Goal: Task Accomplishment & Management: Manage account settings

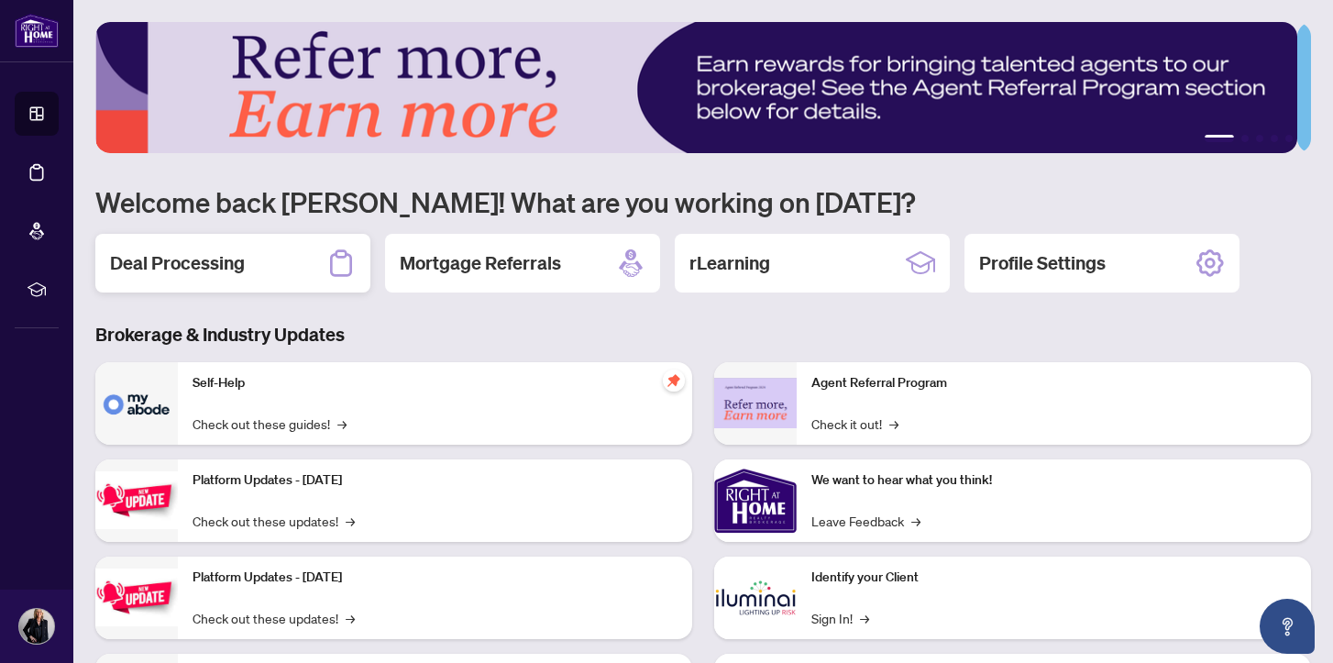
click at [221, 258] on h2 "Deal Processing" at bounding box center [177, 263] width 135 height 26
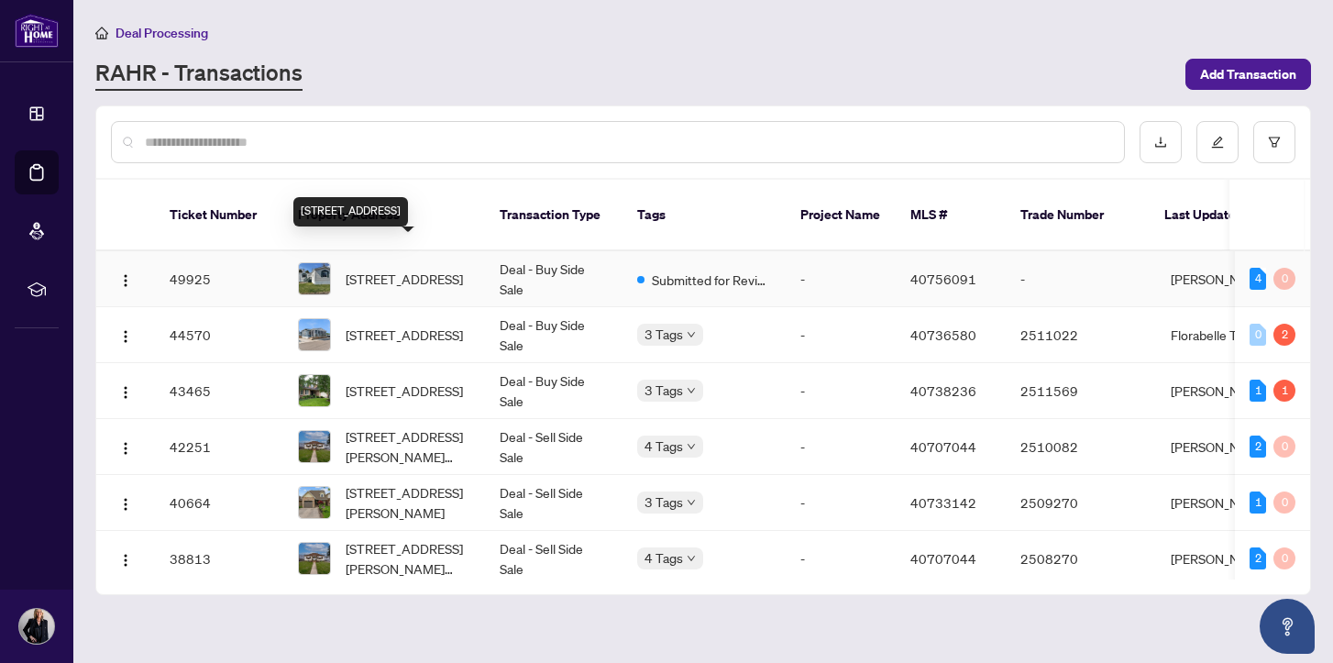
click at [377, 269] on span "[STREET_ADDRESS]" at bounding box center [404, 279] width 117 height 20
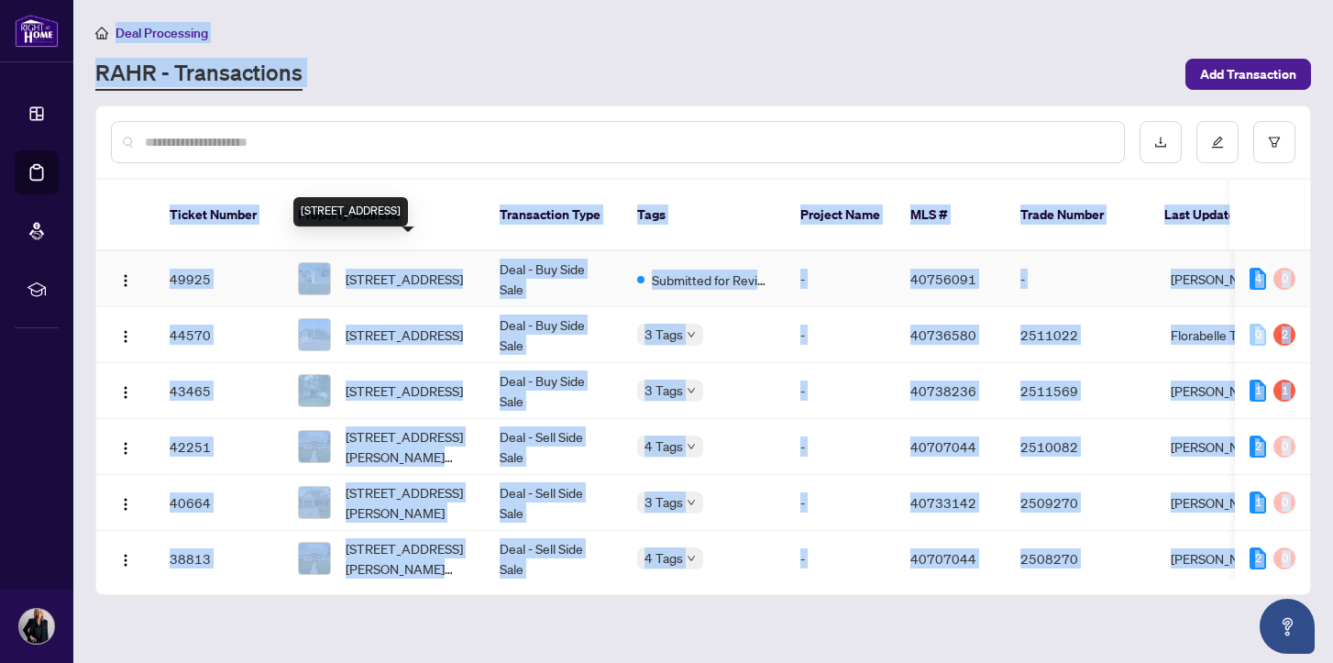
click at [377, 245] on main "Deal Processing [PERSON_NAME] - Transactions Add Transaction Ticket Number Prop…" at bounding box center [703, 331] width 1260 height 663
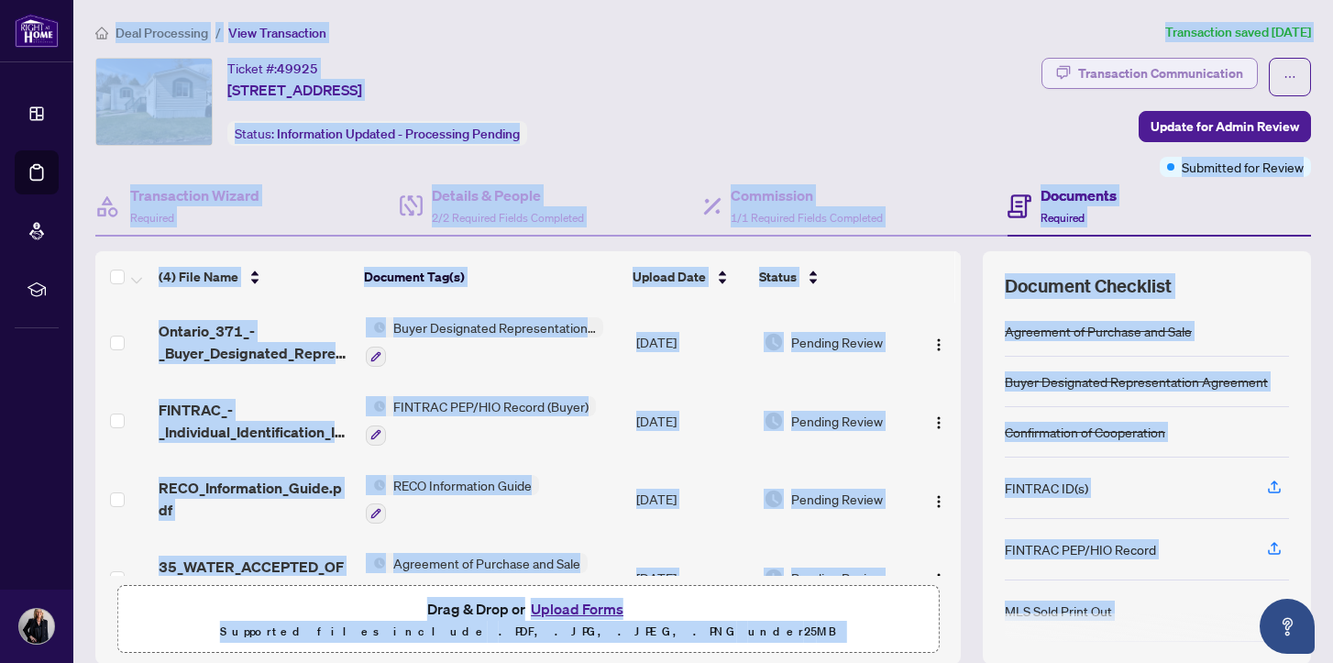
click at [1138, 72] on div "Transaction Communication" at bounding box center [1160, 73] width 165 height 29
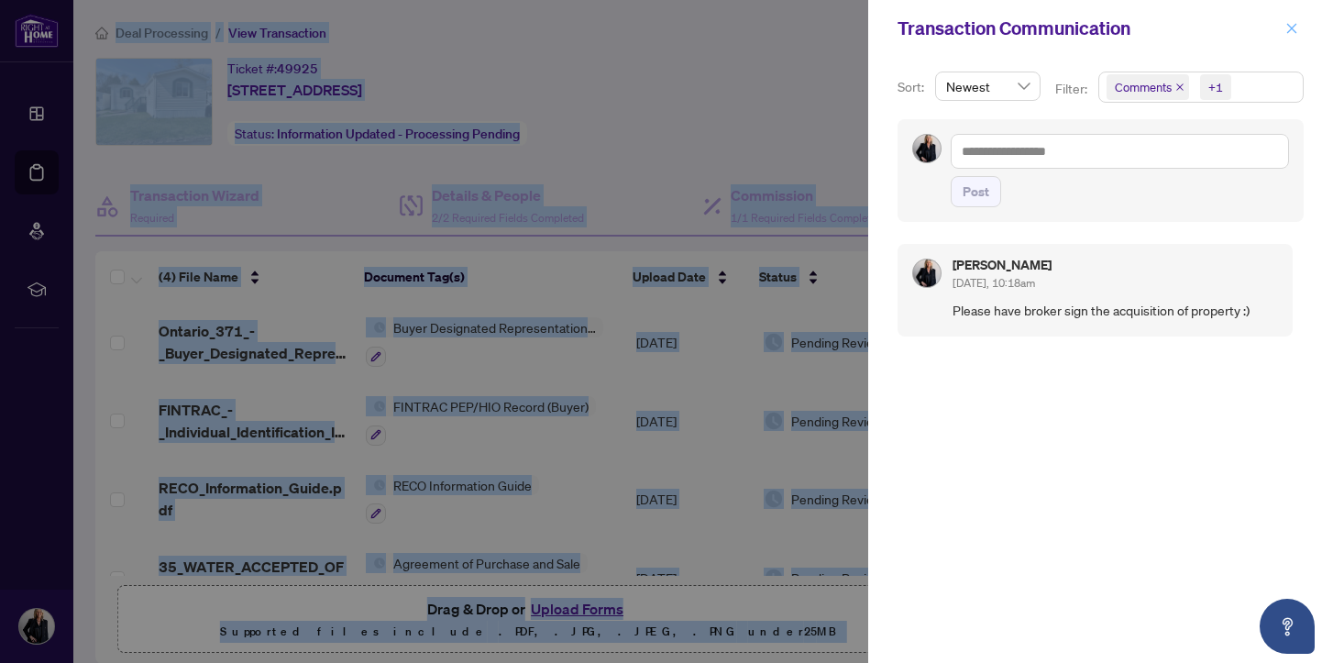
click at [1288, 27] on icon "close" at bounding box center [1292, 28] width 13 height 13
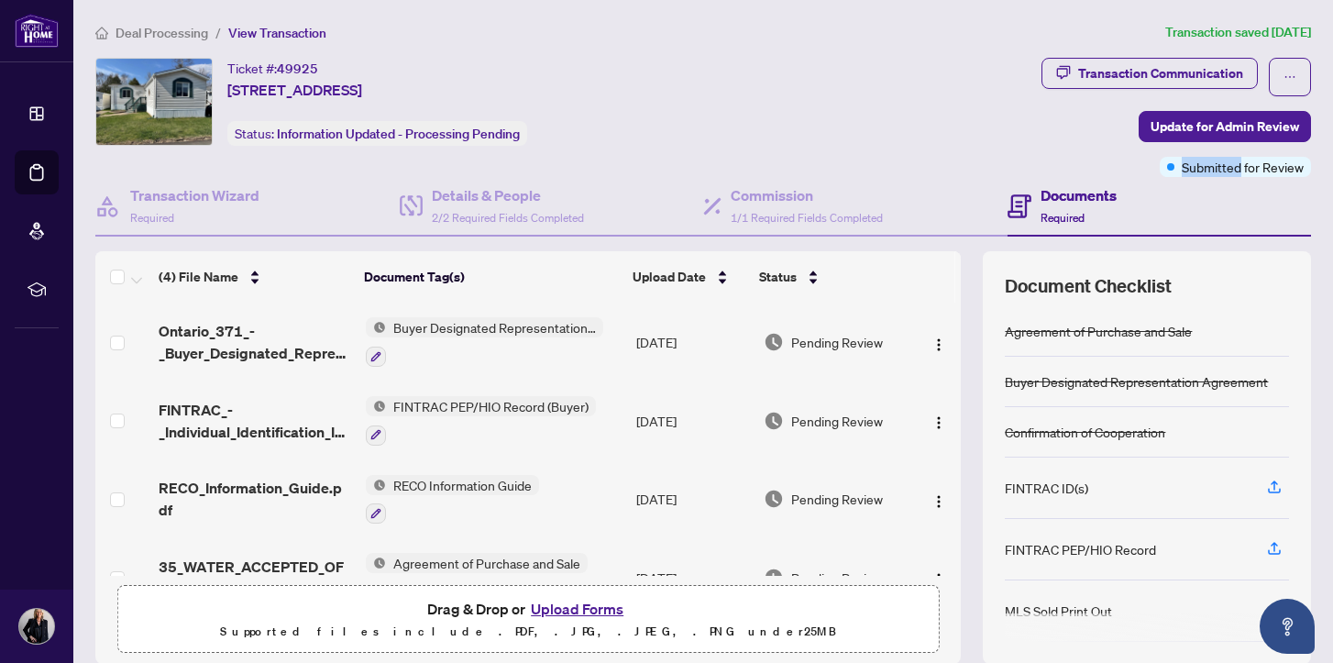
click at [1025, 50] on div "Deal Processing / View Transaction Transaction saved [DATE] Ticket #: 49925 [ST…" at bounding box center [703, 398] width 1231 height 752
click at [549, 610] on button "Upload Forms" at bounding box center [577, 609] width 104 height 24
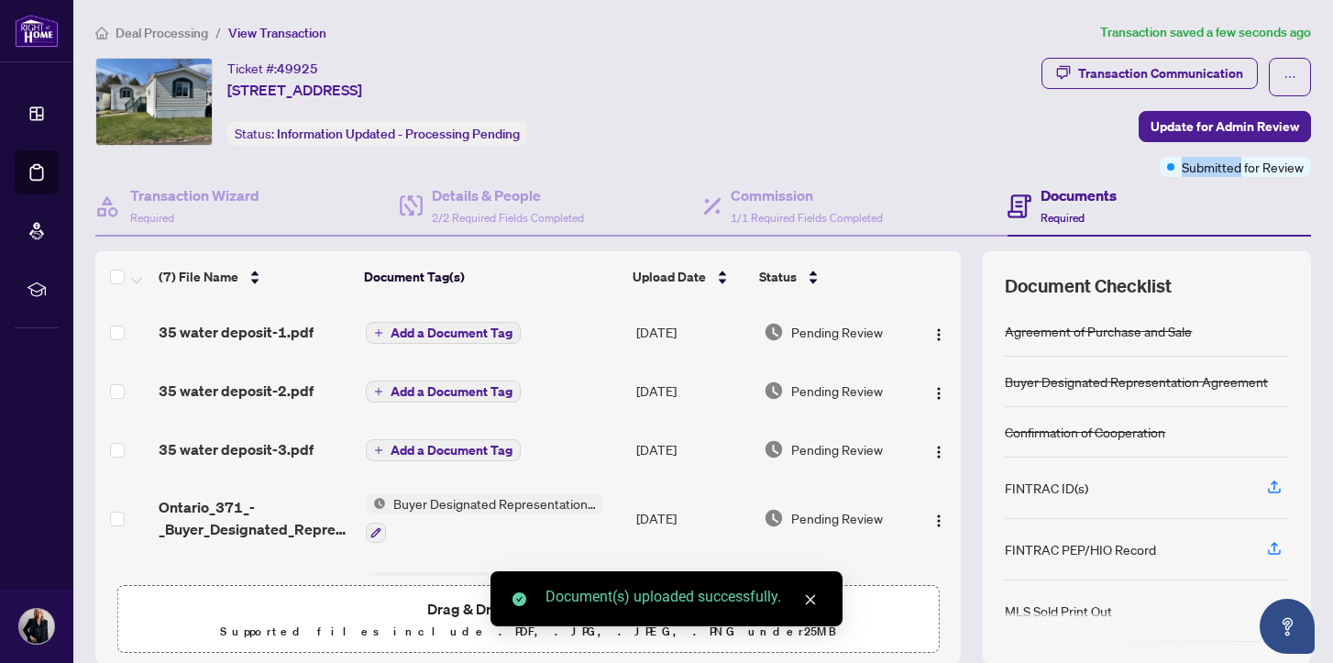
click at [422, 447] on span "Add a Document Tag" at bounding box center [452, 450] width 122 height 13
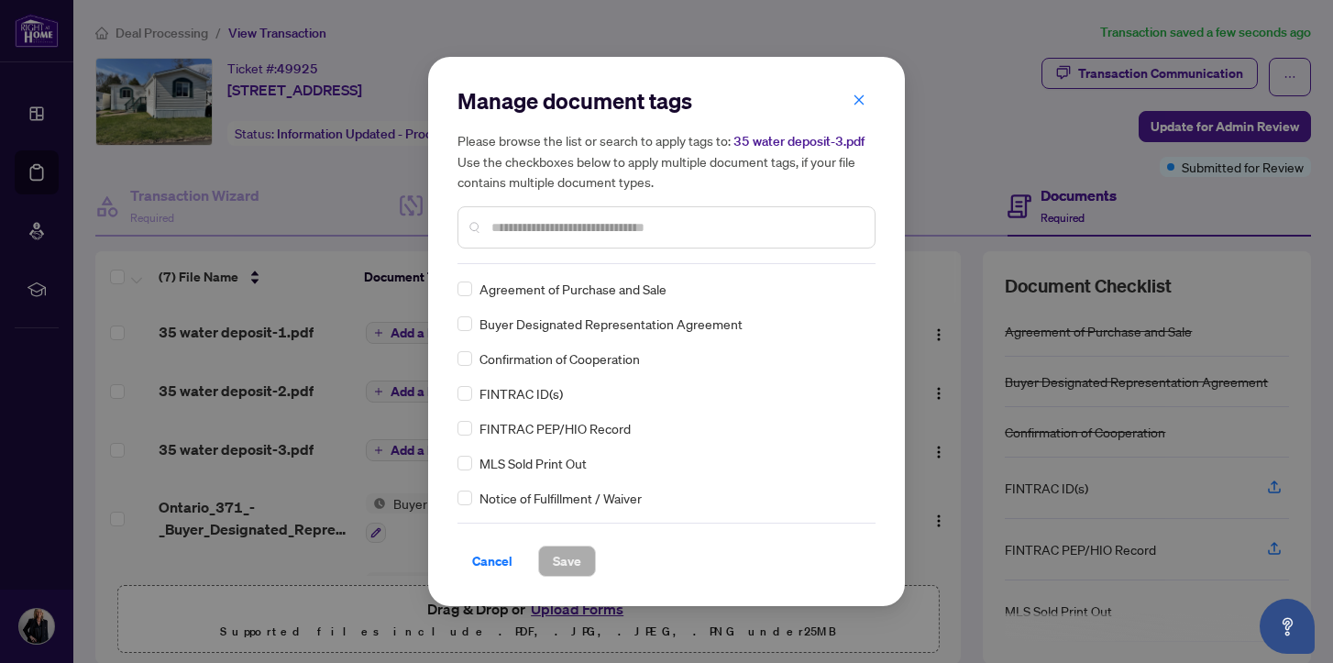
click at [536, 212] on div at bounding box center [667, 227] width 418 height 42
click at [528, 226] on input "text" at bounding box center [675, 227] width 369 height 20
type input "*******"
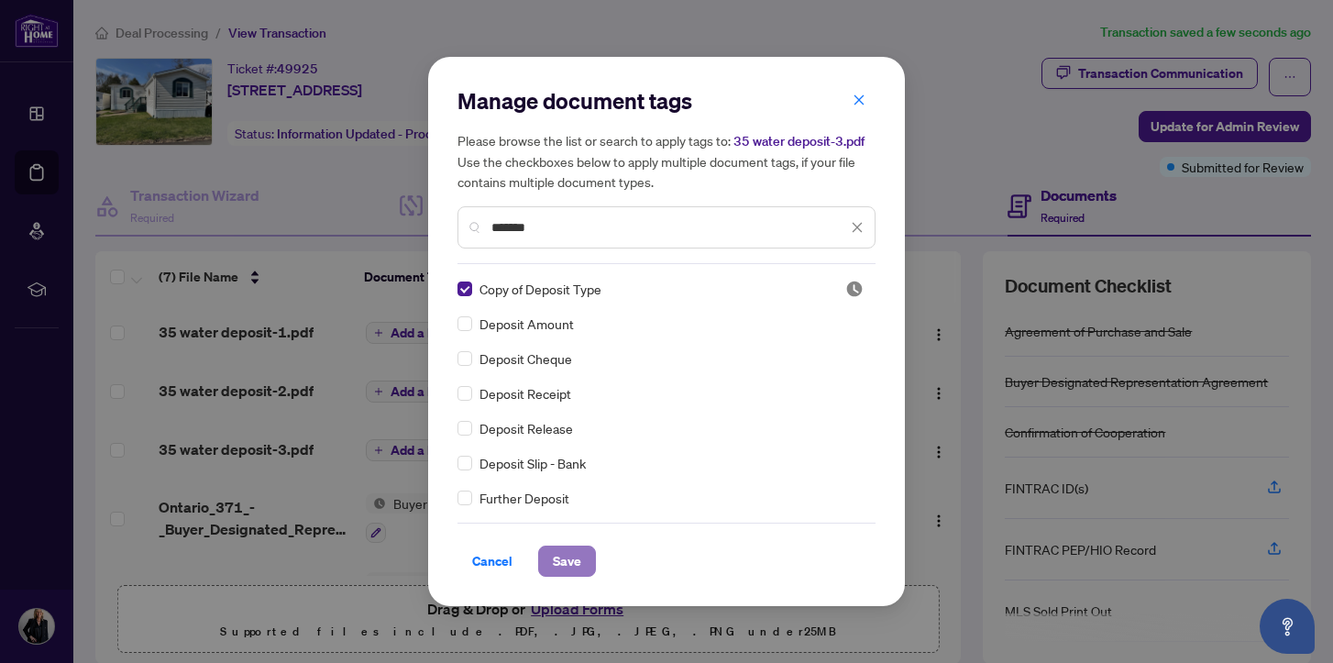
click at [562, 560] on span "Save" at bounding box center [567, 561] width 28 height 29
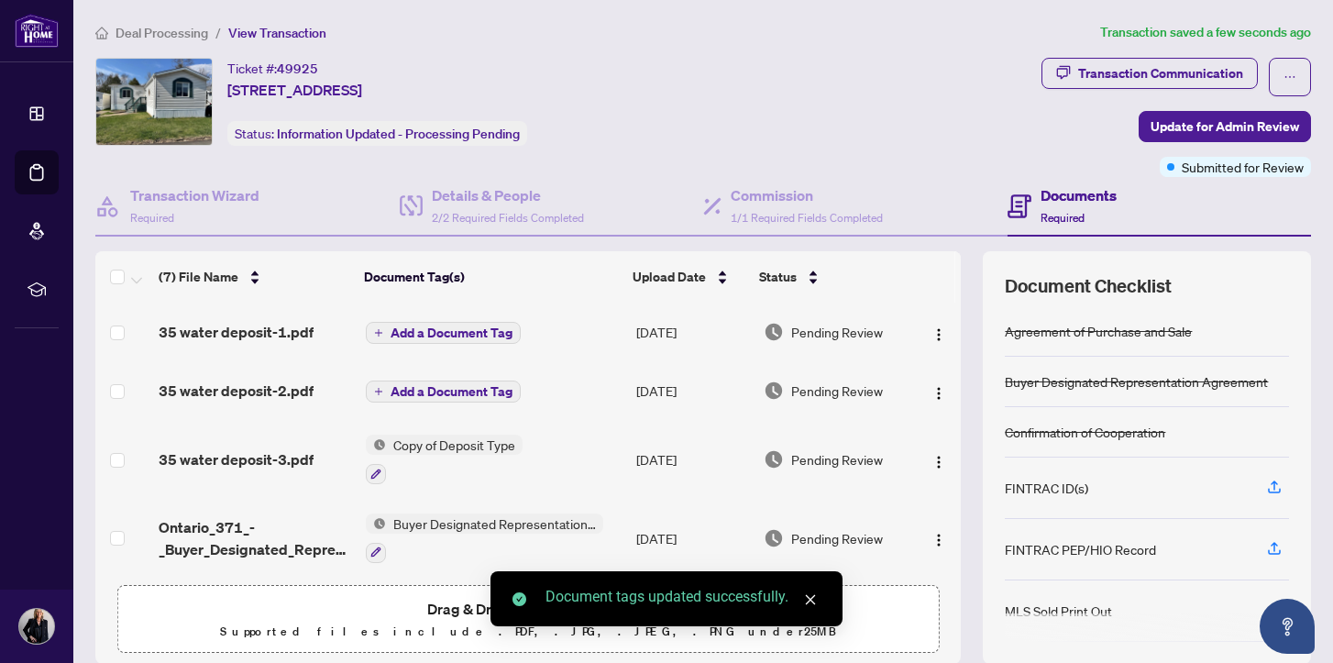
click at [425, 386] on span "Add a Document Tag" at bounding box center [452, 391] width 122 height 13
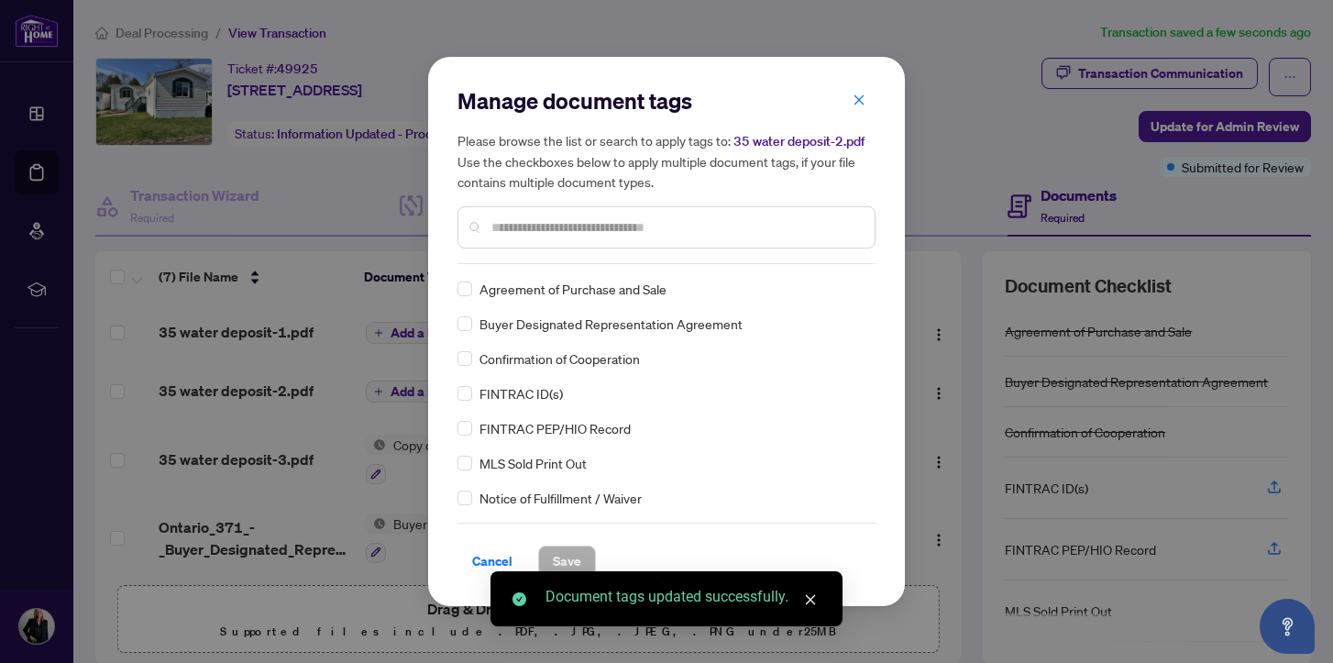
click at [510, 226] on input "text" at bounding box center [675, 227] width 369 height 20
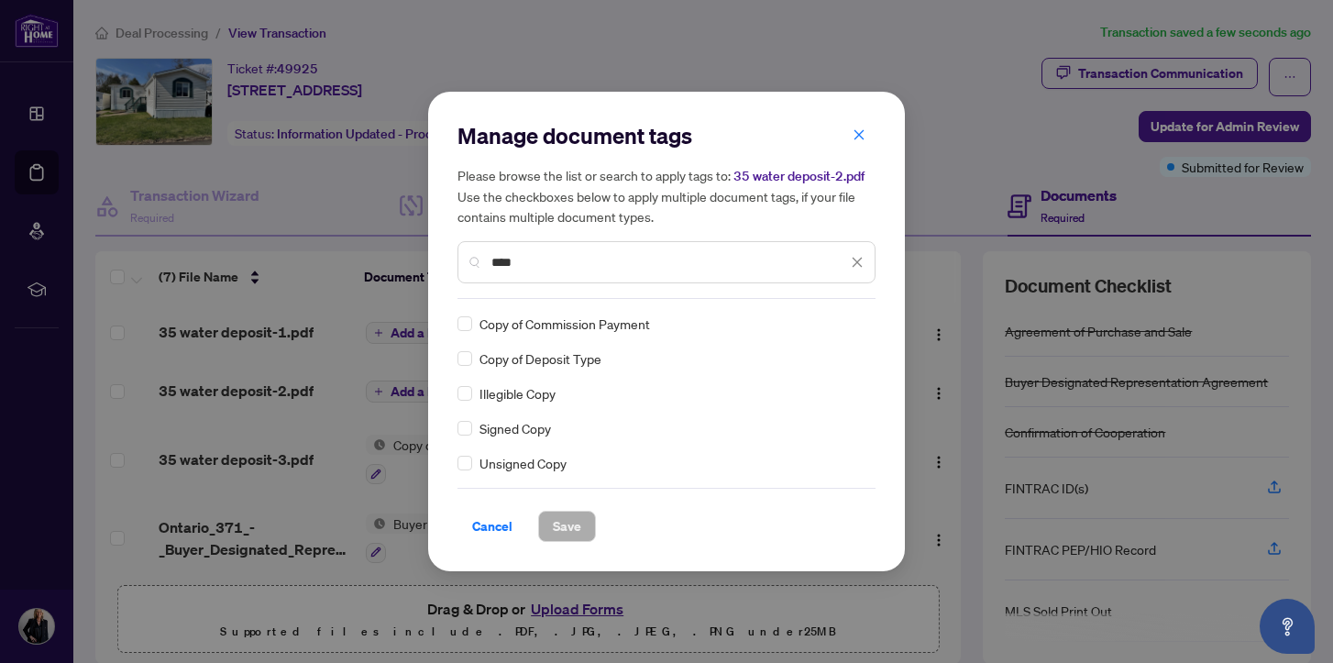
type input "****"
click at [562, 521] on span "Save" at bounding box center [567, 526] width 28 height 29
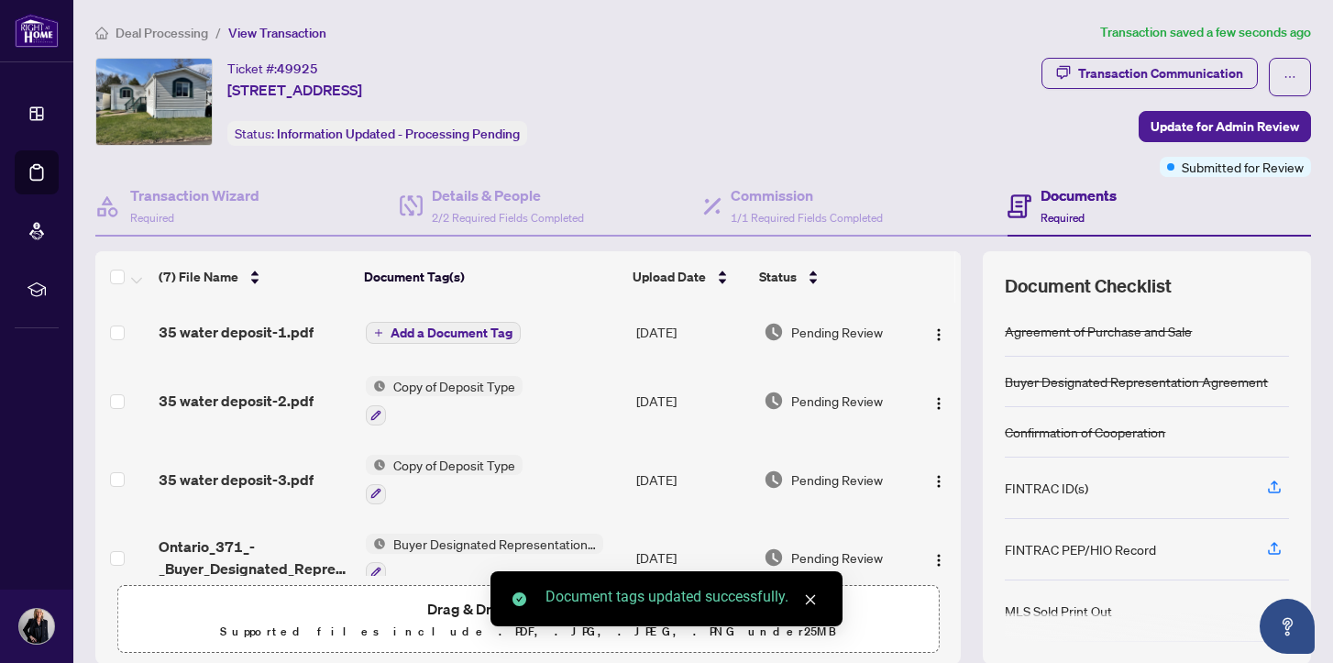
click at [433, 331] on span "Add a Document Tag" at bounding box center [452, 332] width 122 height 13
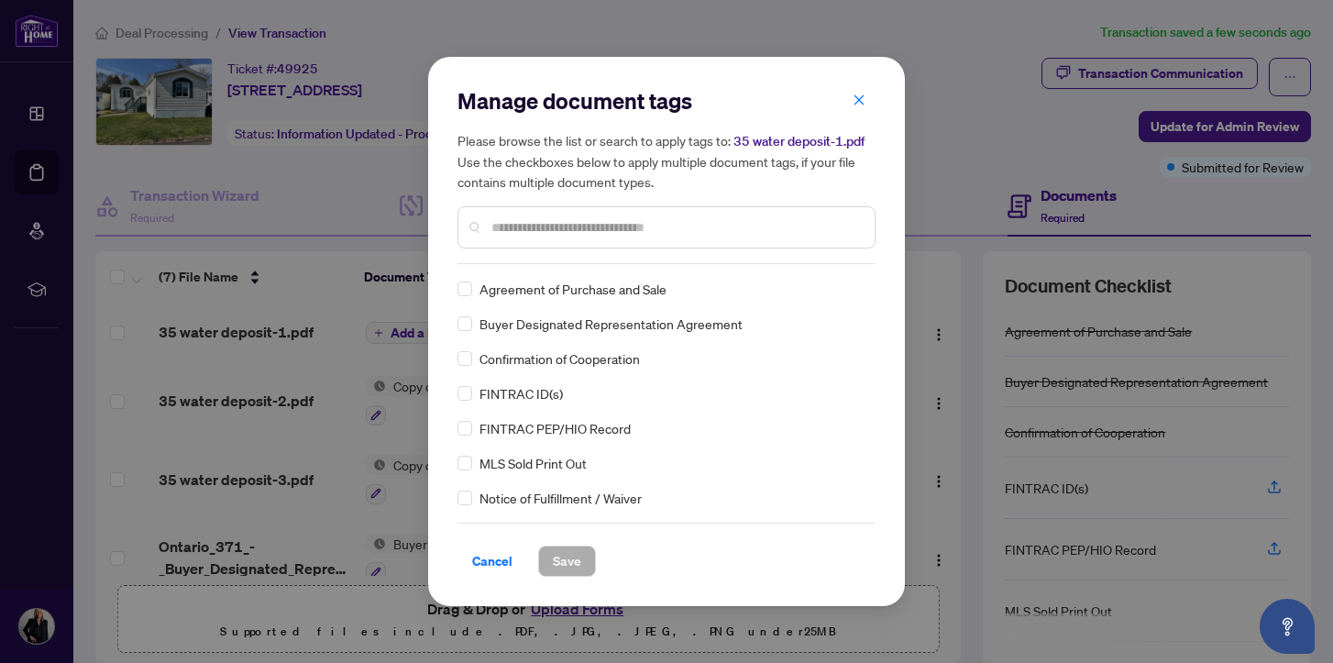
click at [502, 223] on input "text" at bounding box center [675, 227] width 369 height 20
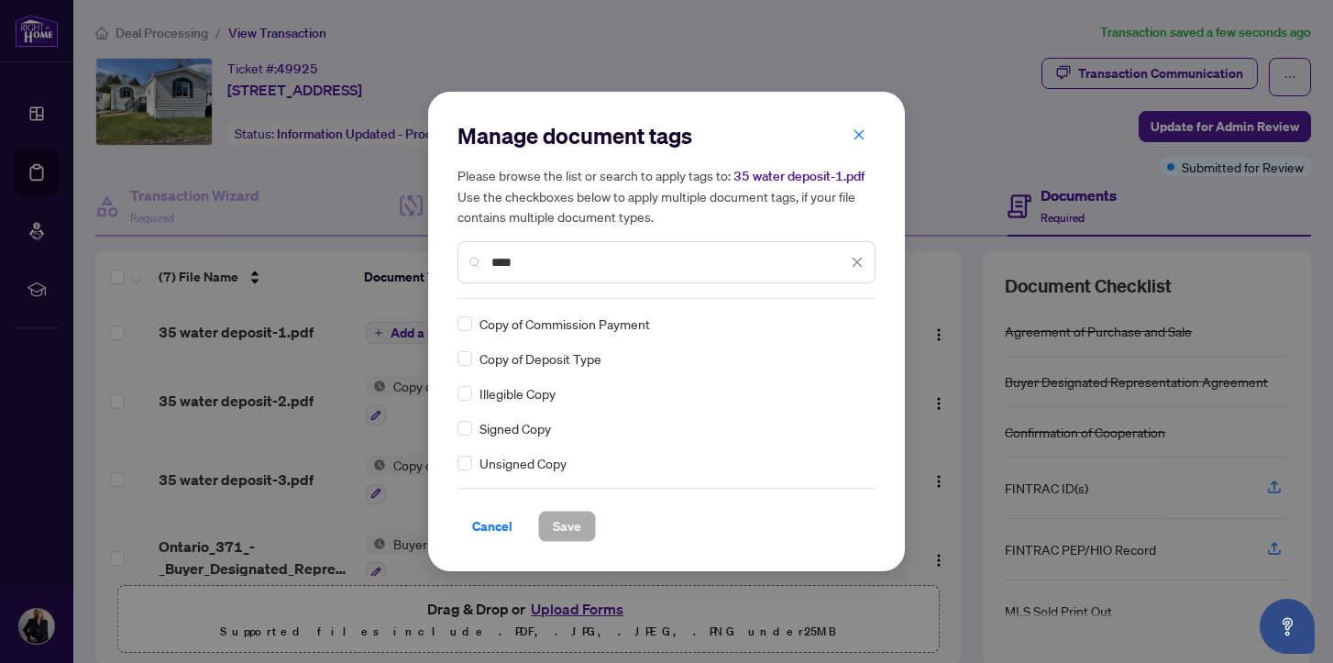
type input "****"
click at [564, 521] on span "Save" at bounding box center [567, 526] width 28 height 29
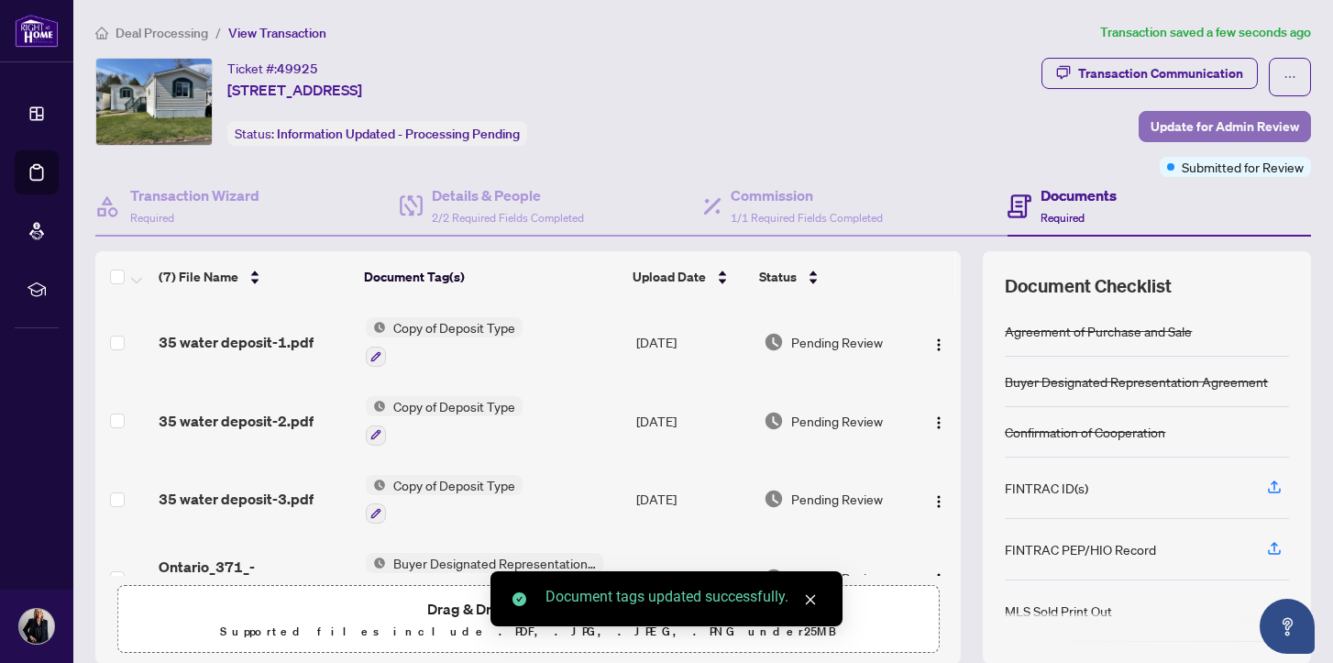
click at [1219, 124] on span "Update for Admin Review" at bounding box center [1225, 126] width 149 height 29
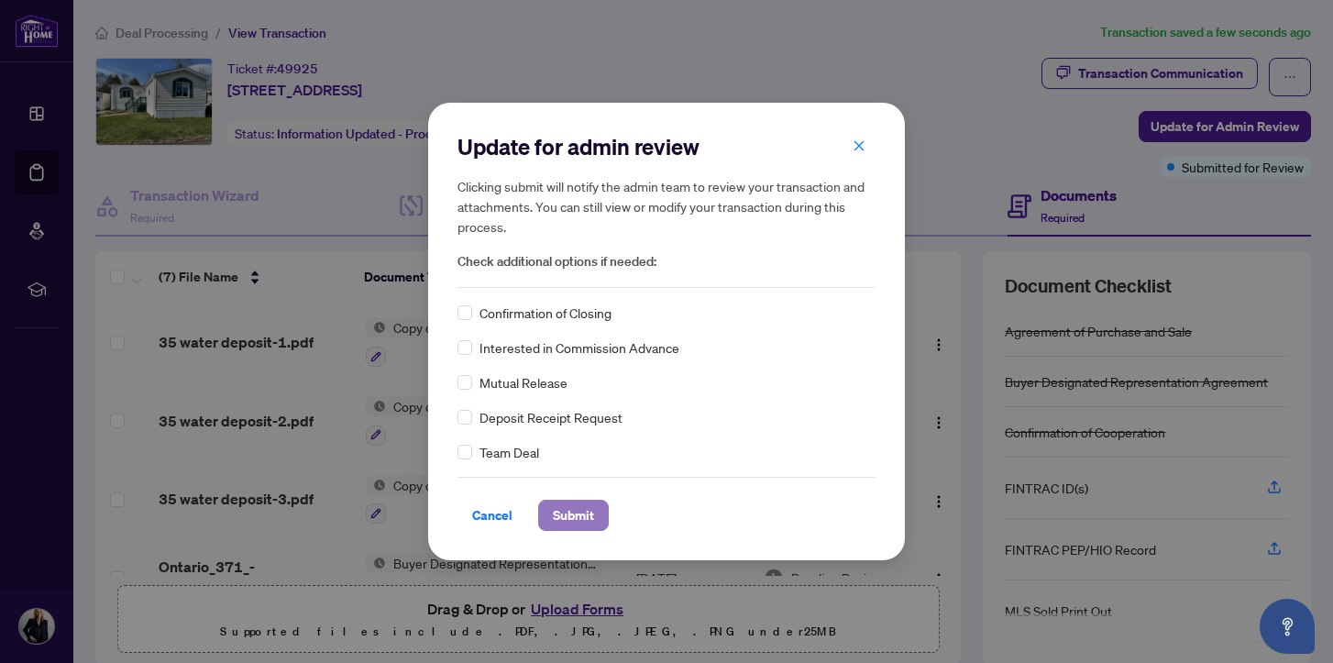
click at [582, 512] on span "Submit" at bounding box center [573, 515] width 41 height 29
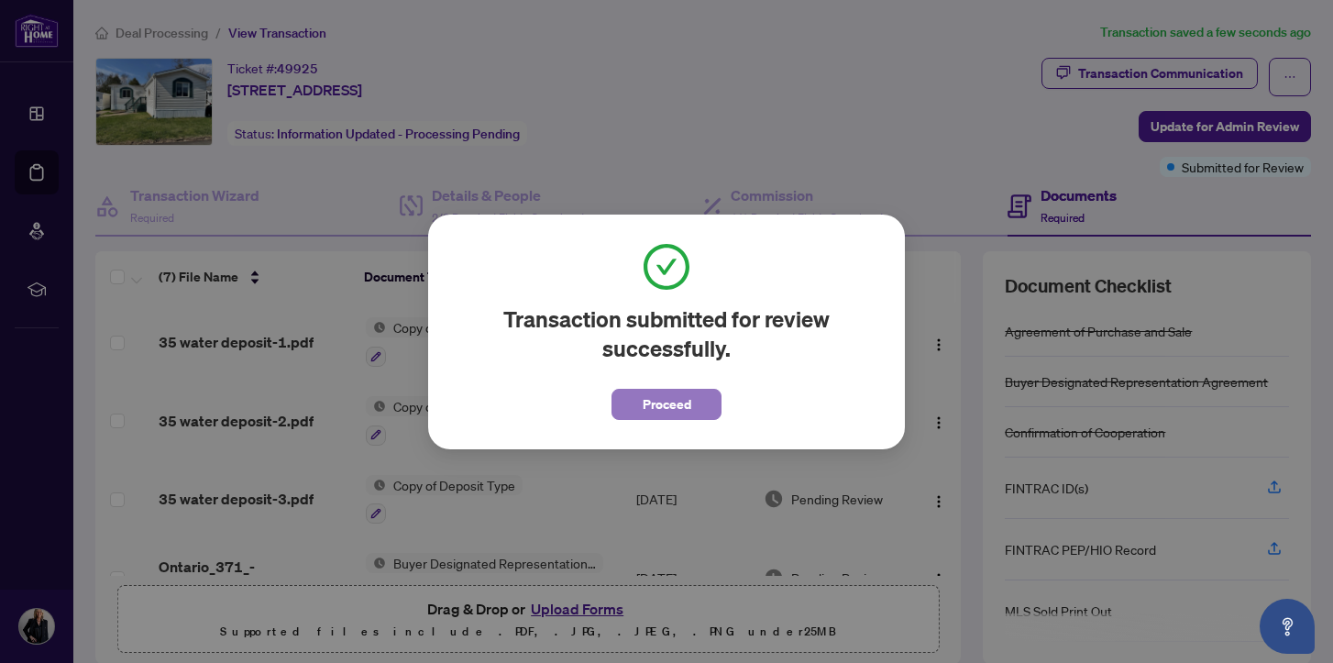
click at [667, 399] on span "Proceed" at bounding box center [667, 404] width 49 height 29
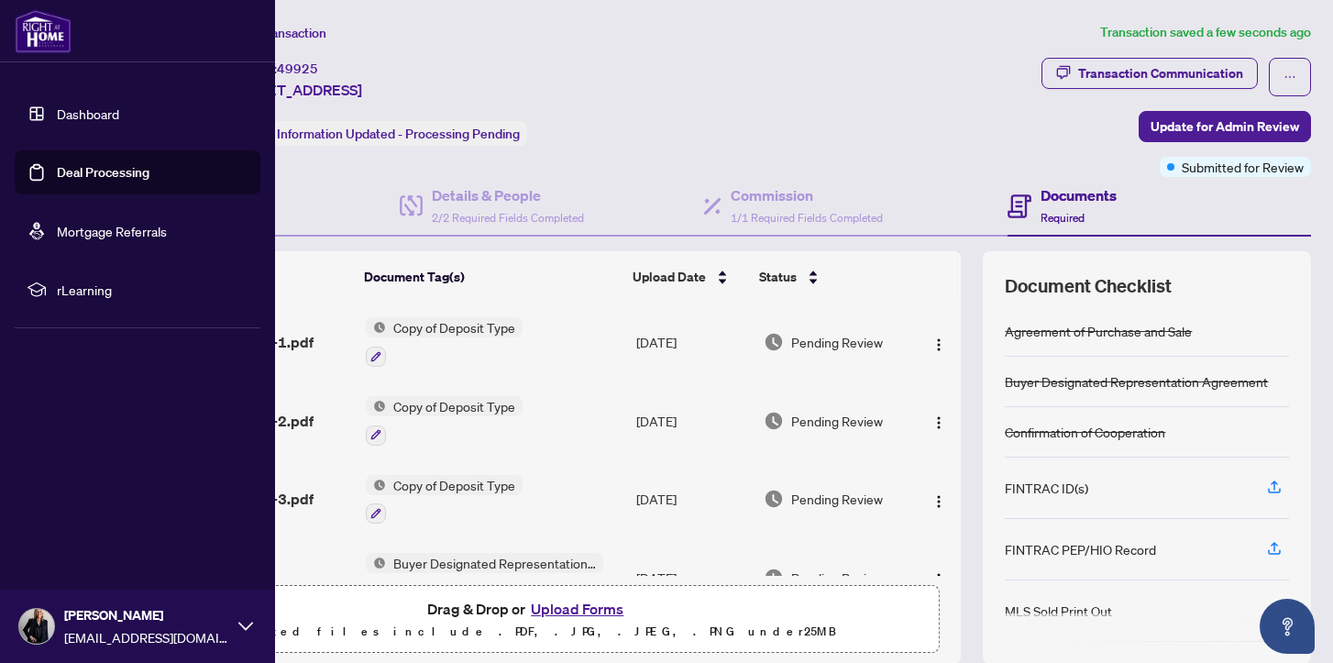
click at [103, 172] on link "Deal Processing" at bounding box center [103, 172] width 93 height 17
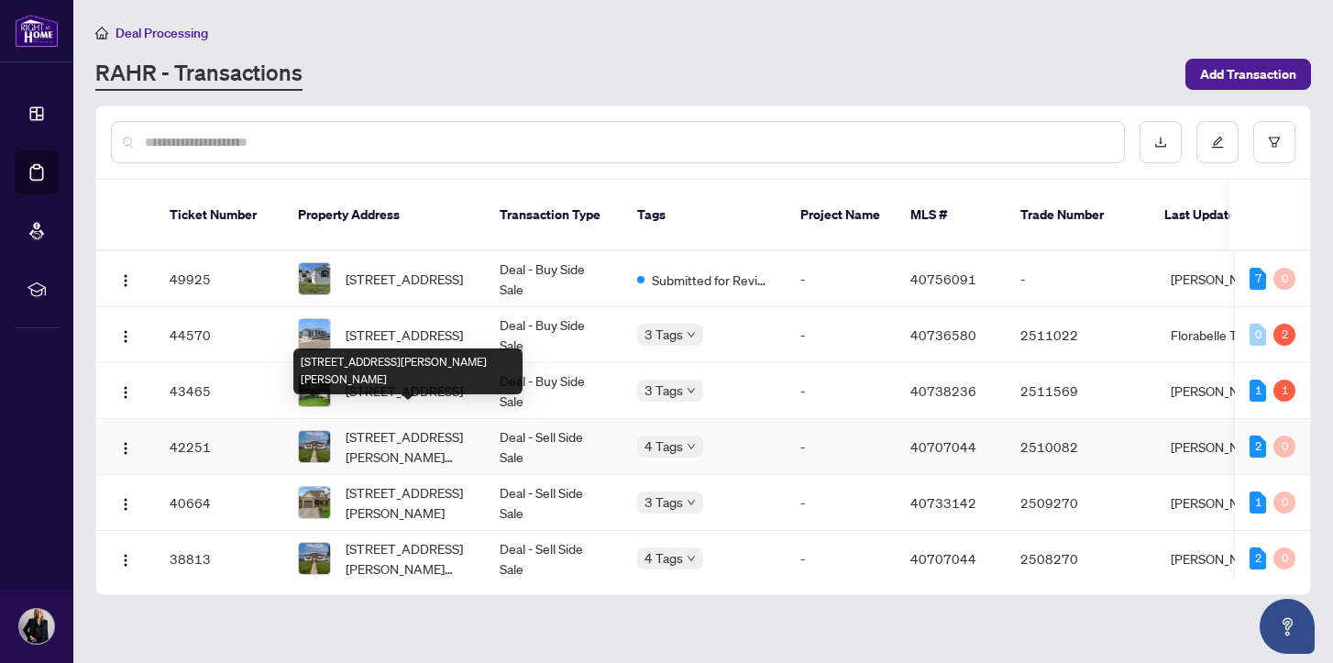
click at [388, 426] on span "[STREET_ADDRESS][PERSON_NAME][PERSON_NAME]" at bounding box center [408, 446] width 125 height 40
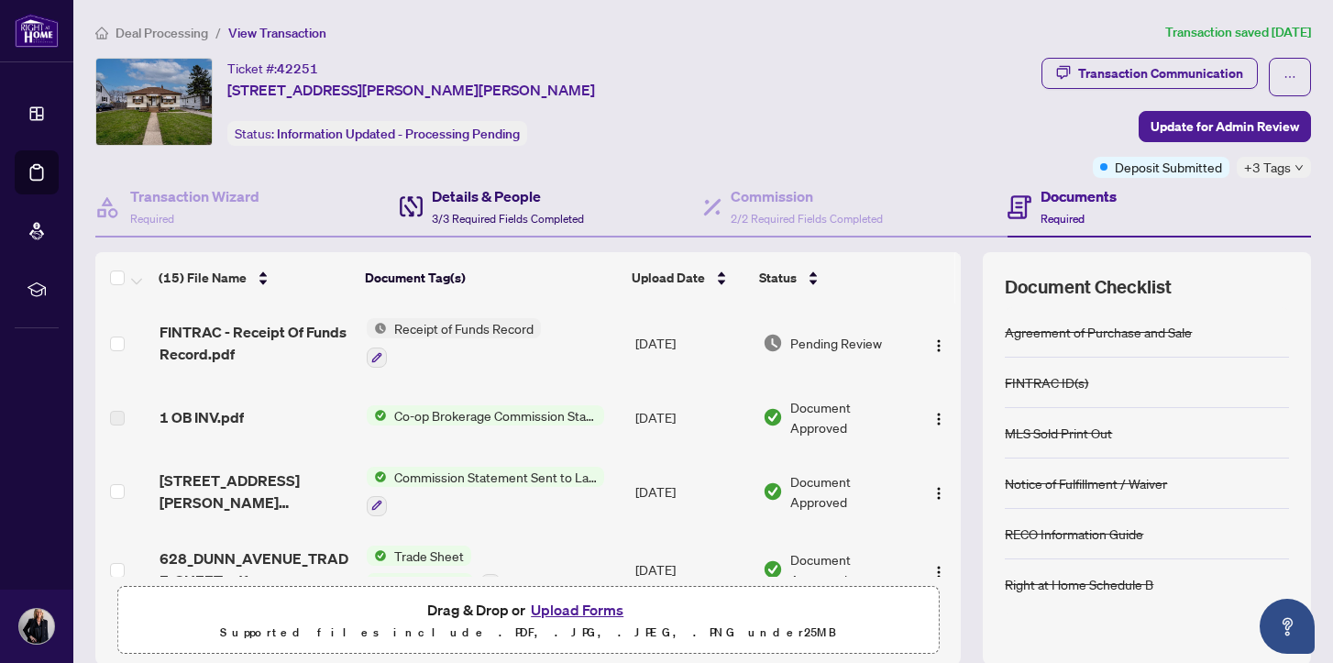
click at [497, 193] on h4 "Details & People" at bounding box center [508, 196] width 152 height 22
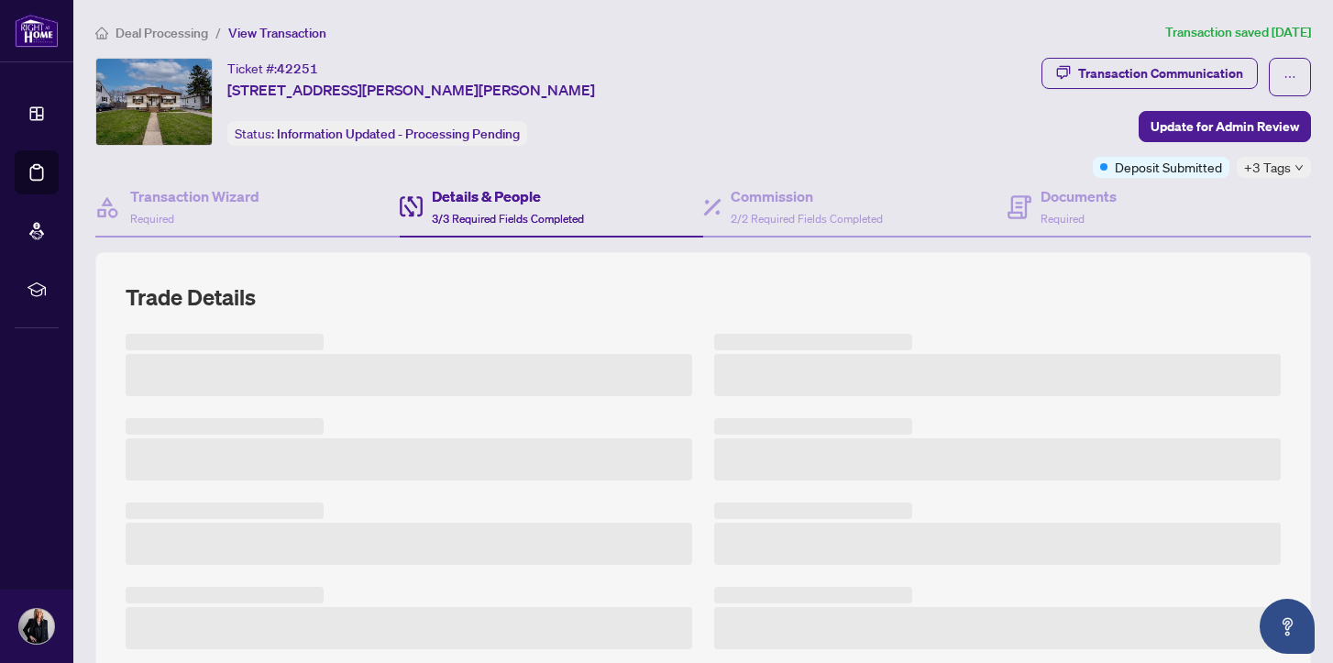
scroll to position [558, 0]
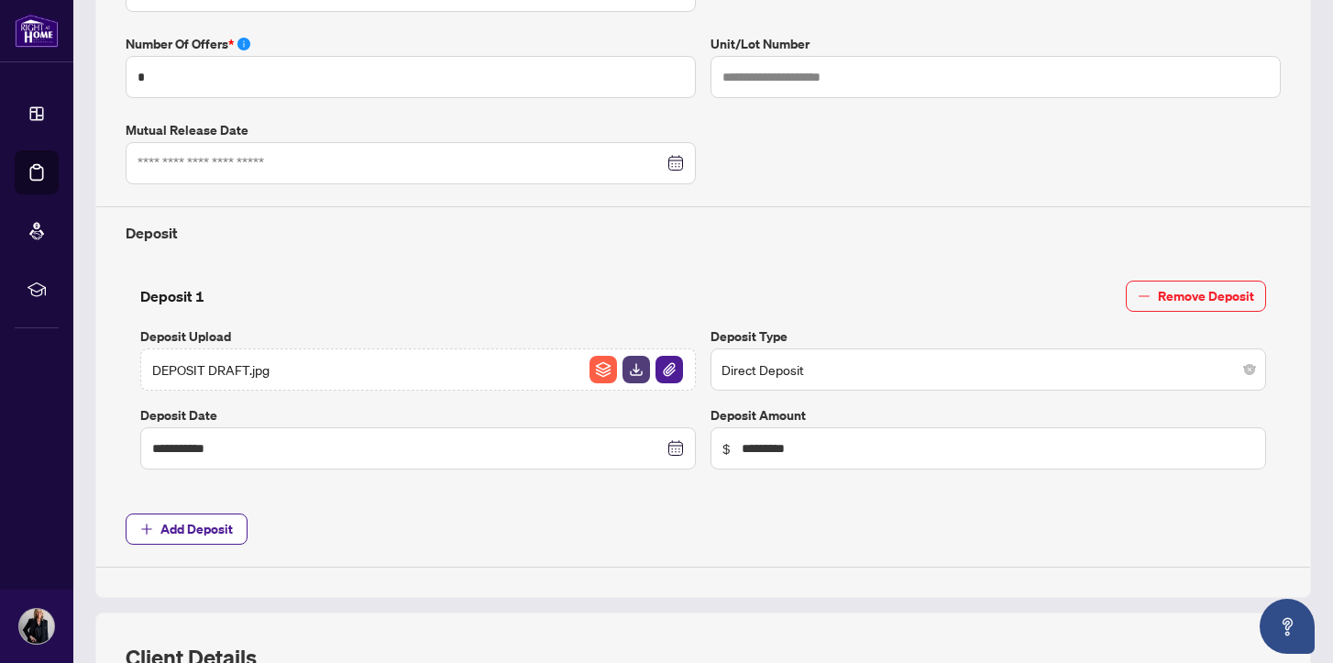
type input "**********"
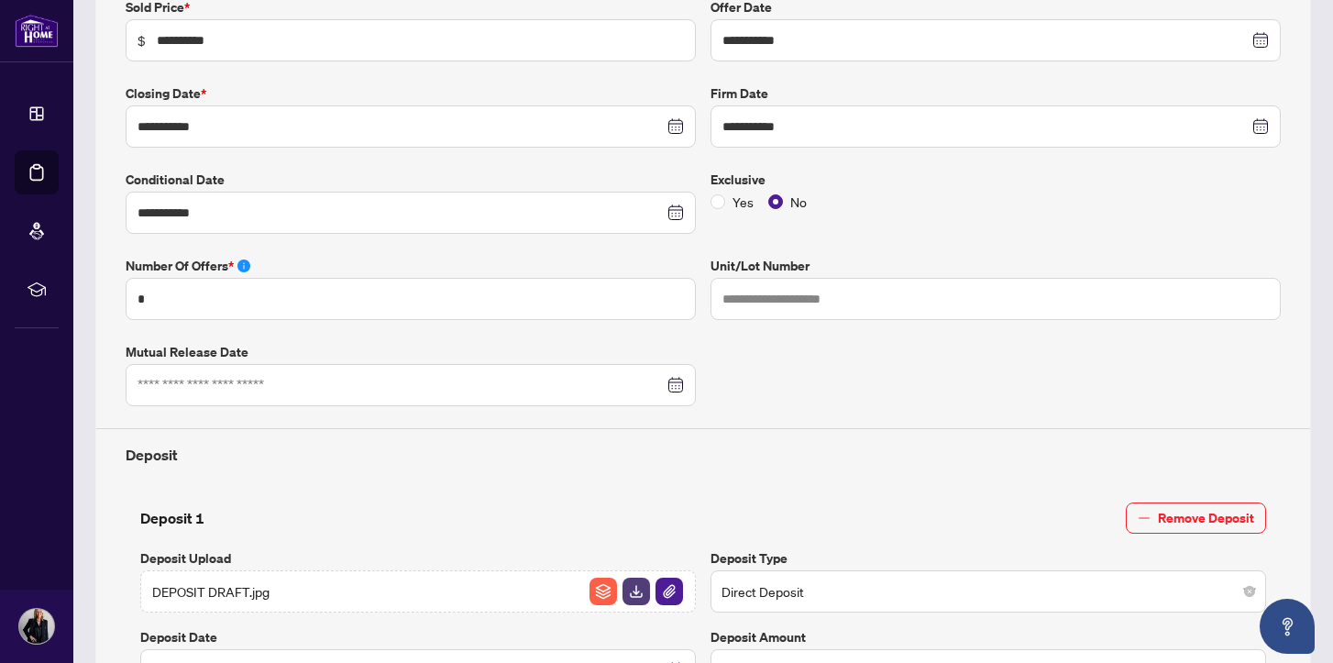
scroll to position [0, 0]
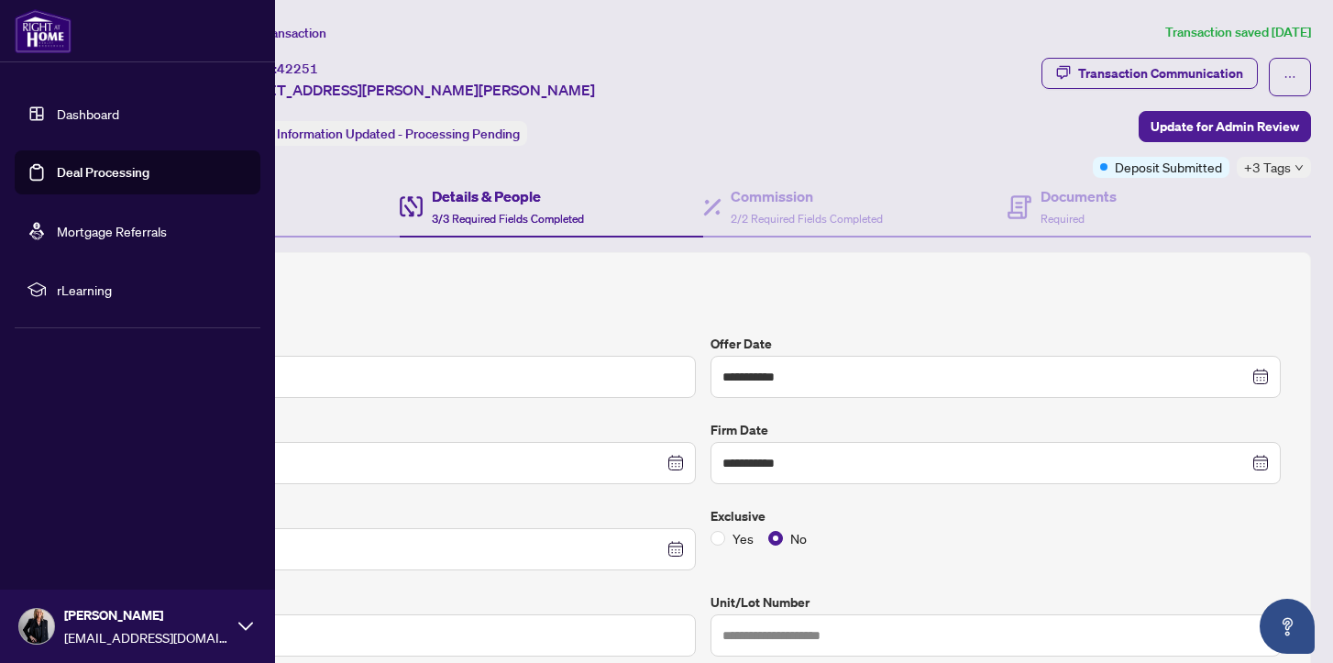
click at [92, 170] on link "Deal Processing" at bounding box center [103, 172] width 93 height 17
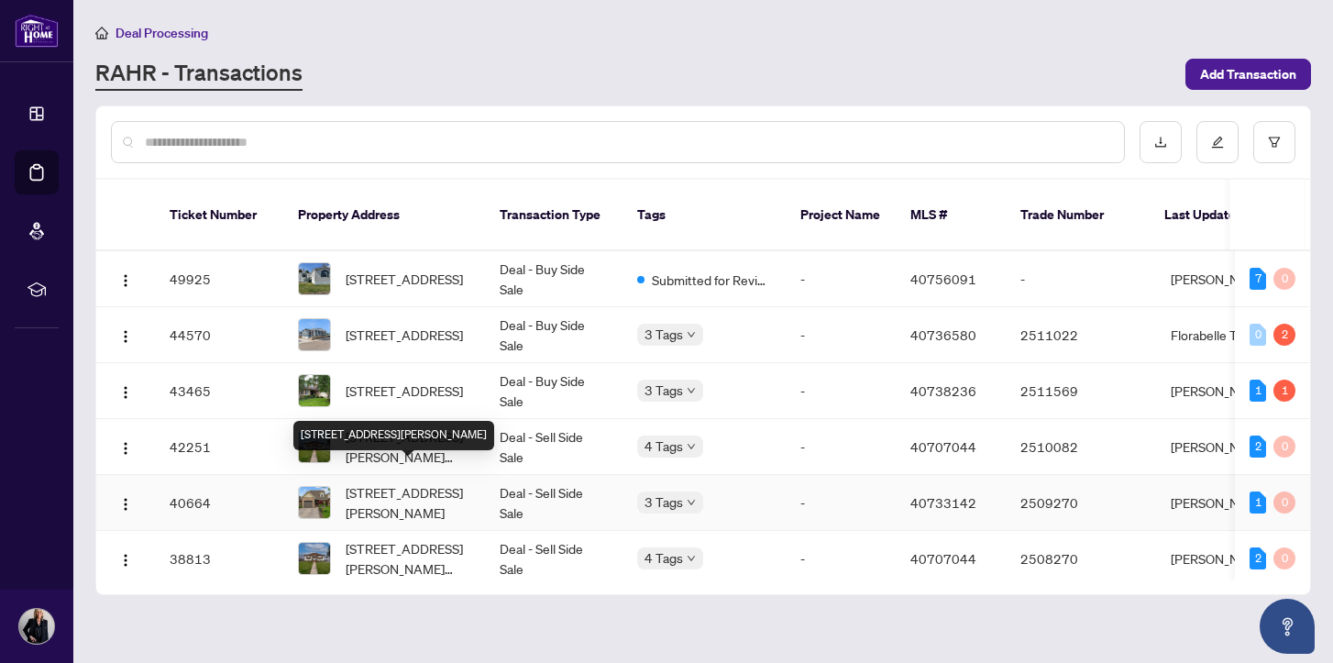
click at [391, 482] on span "[STREET_ADDRESS][PERSON_NAME]" at bounding box center [408, 502] width 125 height 40
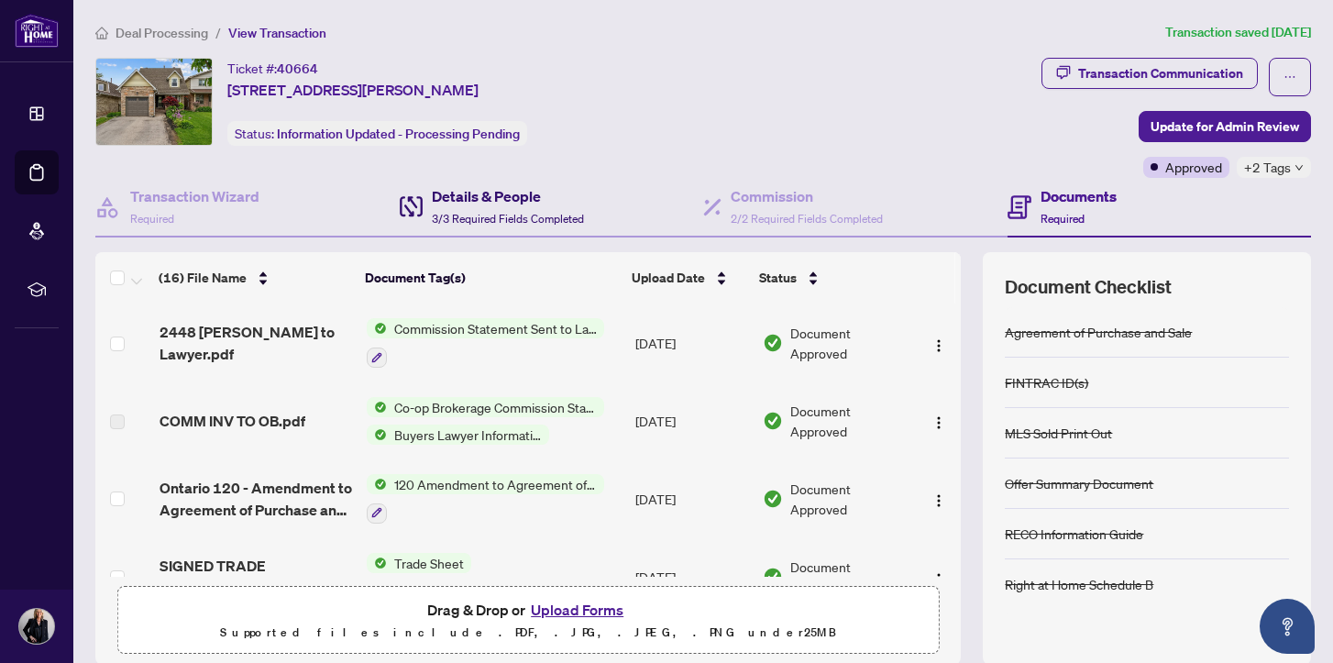
click at [458, 192] on h4 "Details & People" at bounding box center [508, 196] width 152 height 22
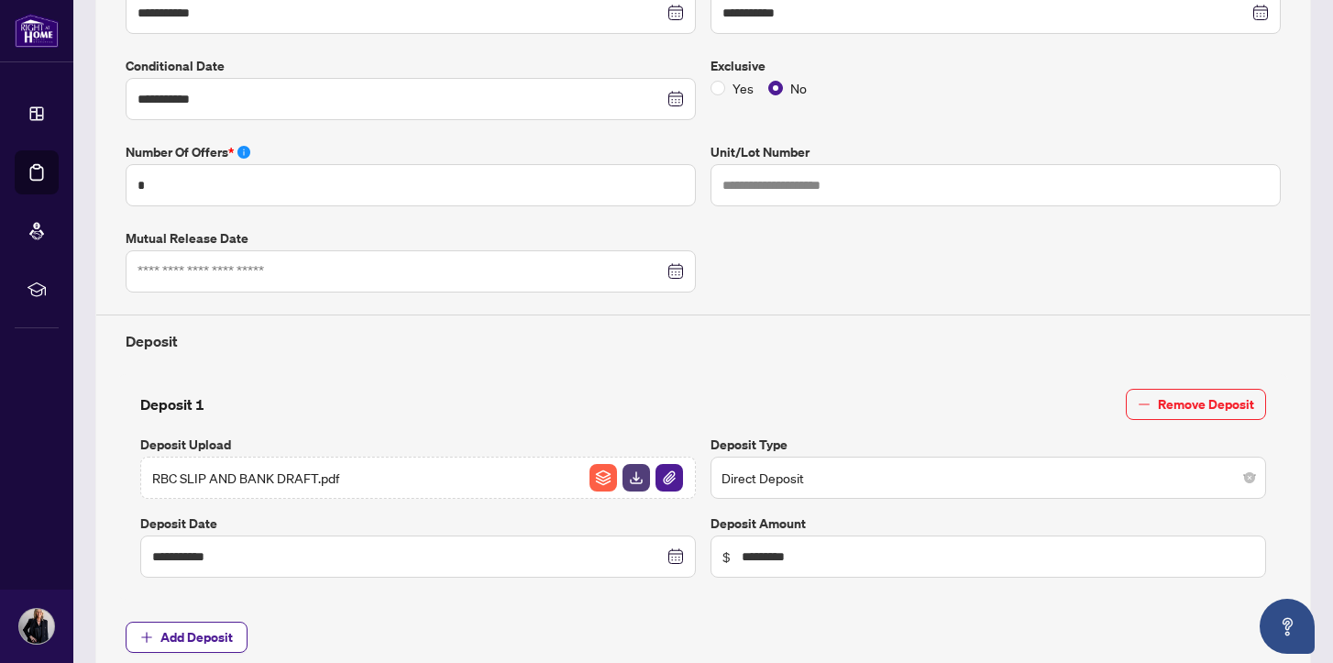
scroll to position [1231, 0]
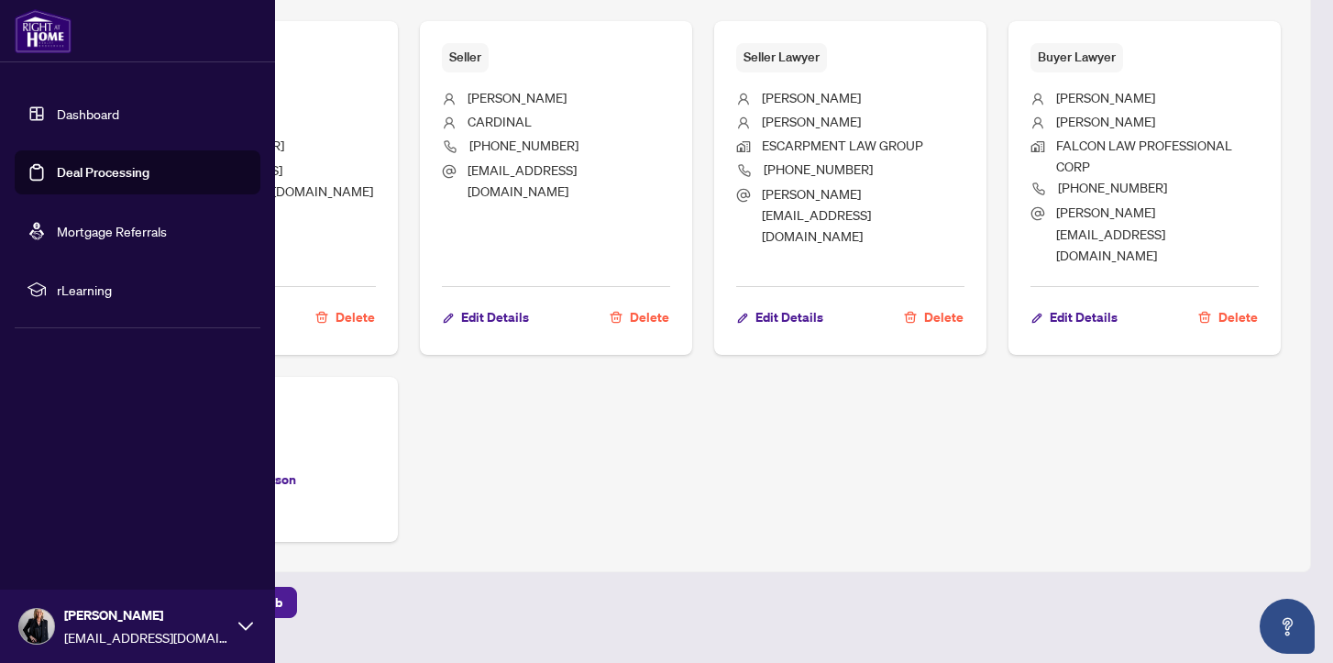
click at [112, 171] on link "Deal Processing" at bounding box center [103, 172] width 93 height 17
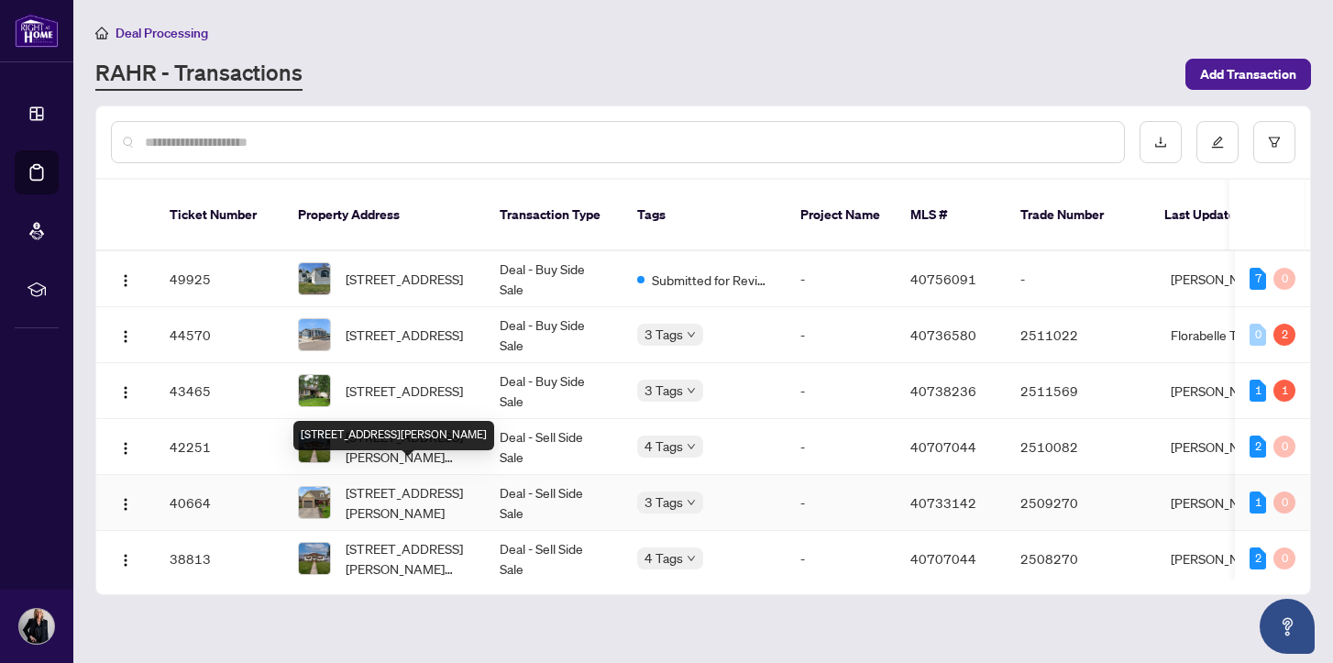
click at [394, 482] on span "[STREET_ADDRESS][PERSON_NAME]" at bounding box center [408, 502] width 125 height 40
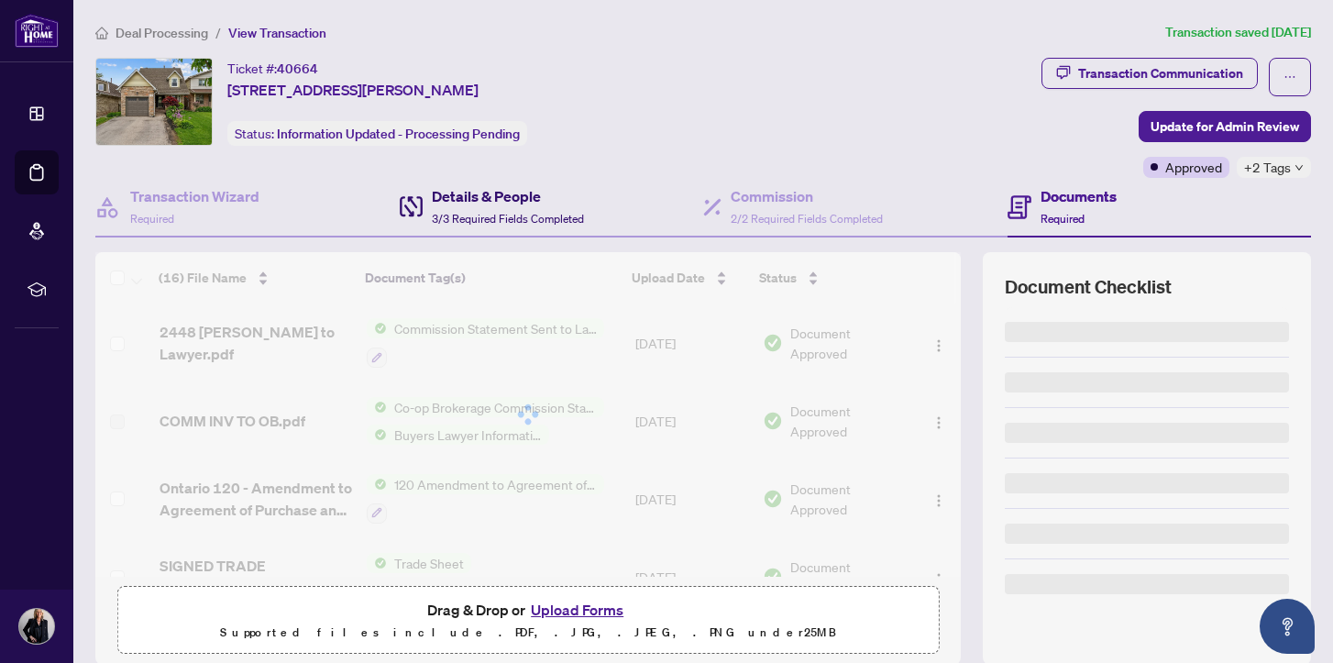
click at [481, 195] on h4 "Details & People" at bounding box center [508, 196] width 152 height 22
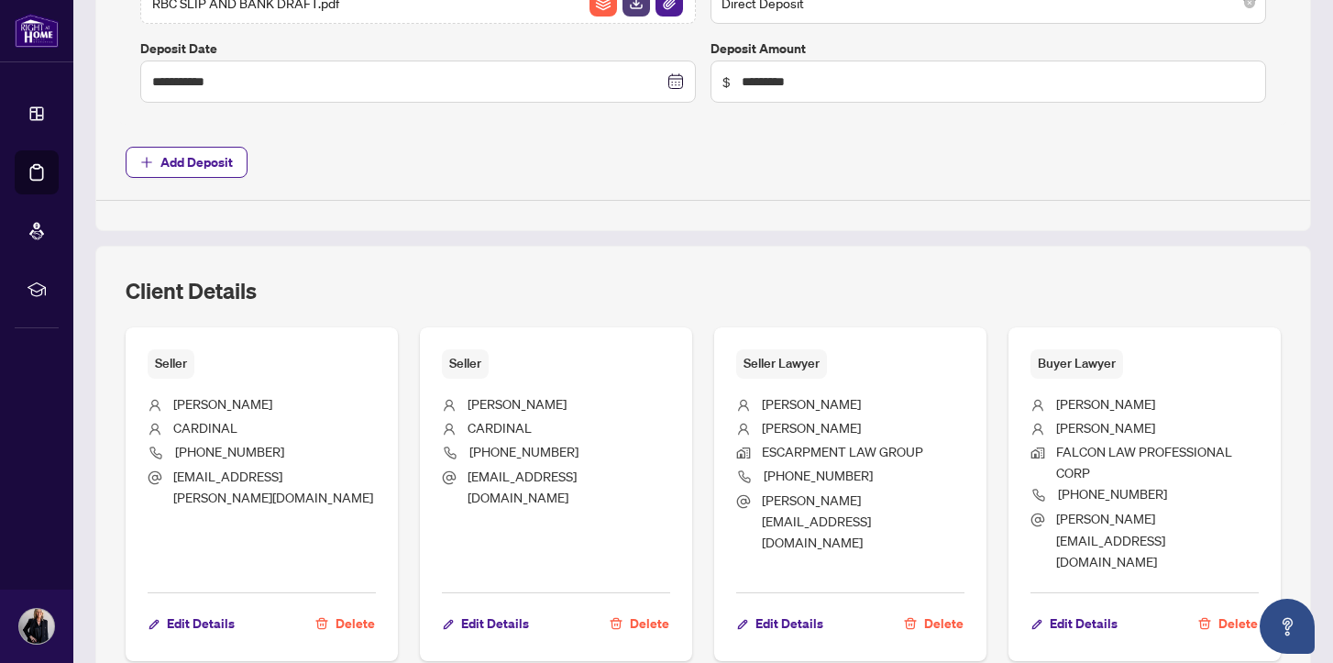
scroll to position [1023, 0]
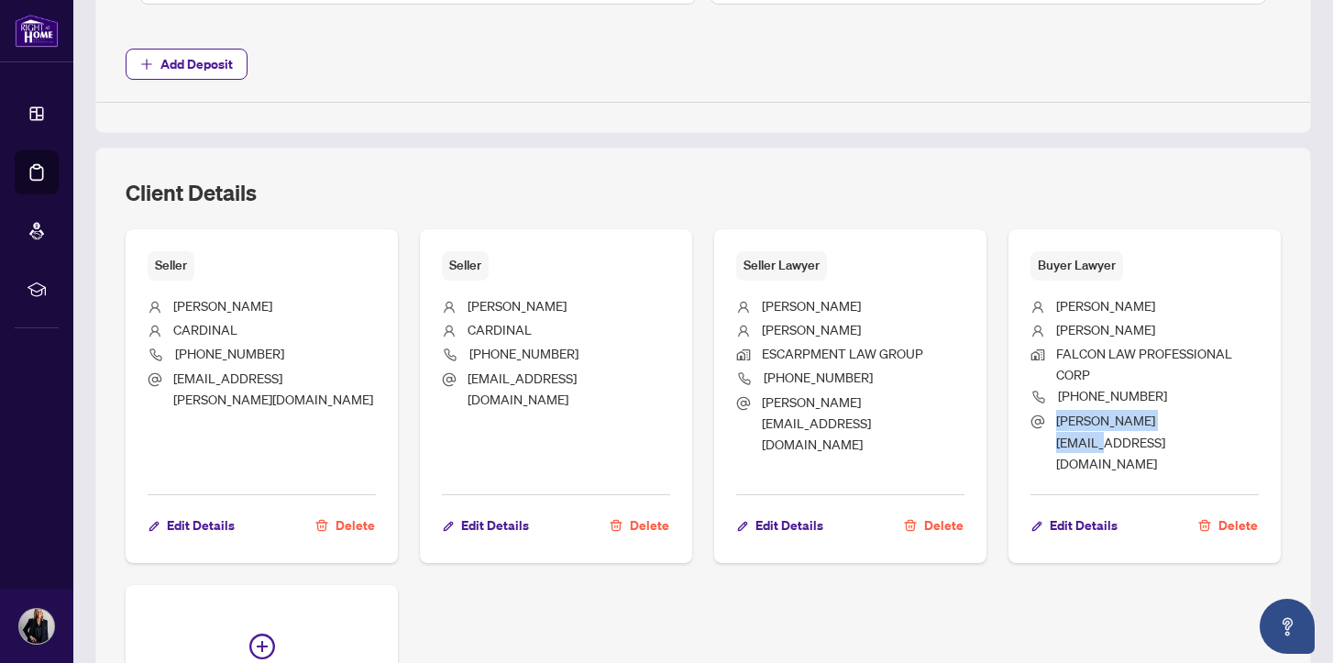
drag, startPoint x: 1049, startPoint y: 419, endPoint x: 1223, endPoint y: 424, distance: 174.3
click at [1223, 424] on li "[PERSON_NAME][EMAIL_ADDRESS][DOMAIN_NAME]" at bounding box center [1145, 442] width 228 height 64
copy span "[PERSON_NAME][EMAIL_ADDRESS][DOMAIN_NAME]"
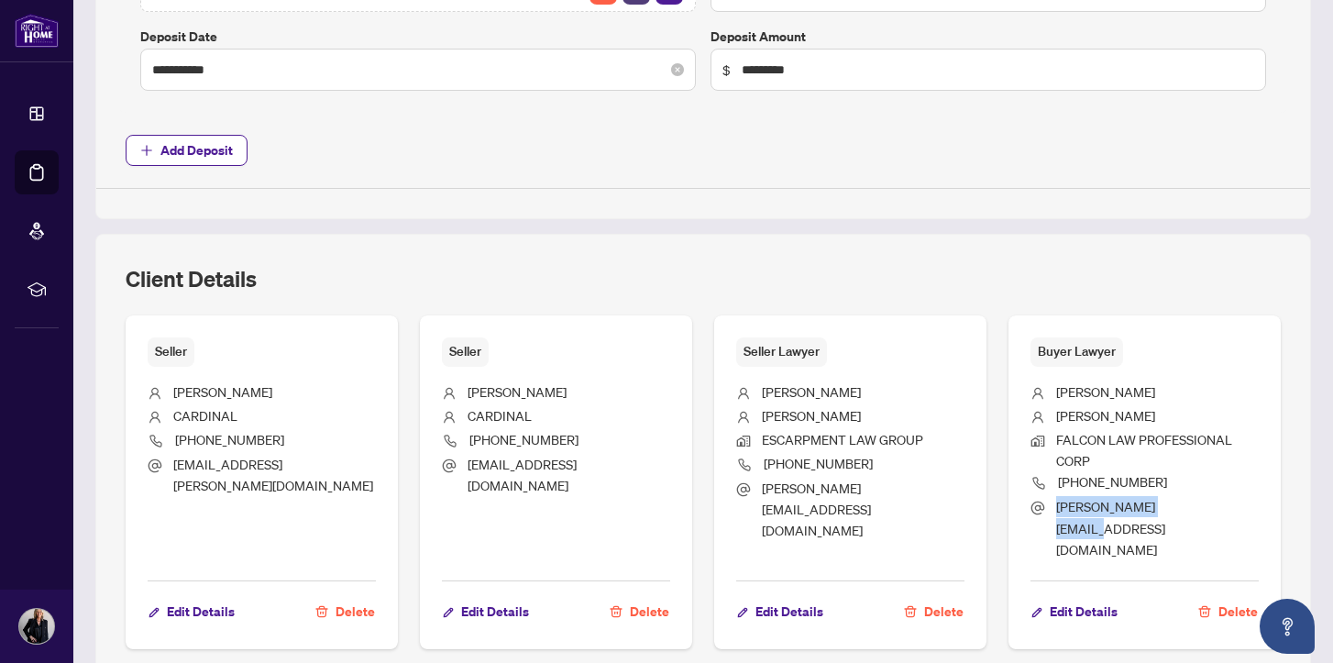
scroll to position [1231, 0]
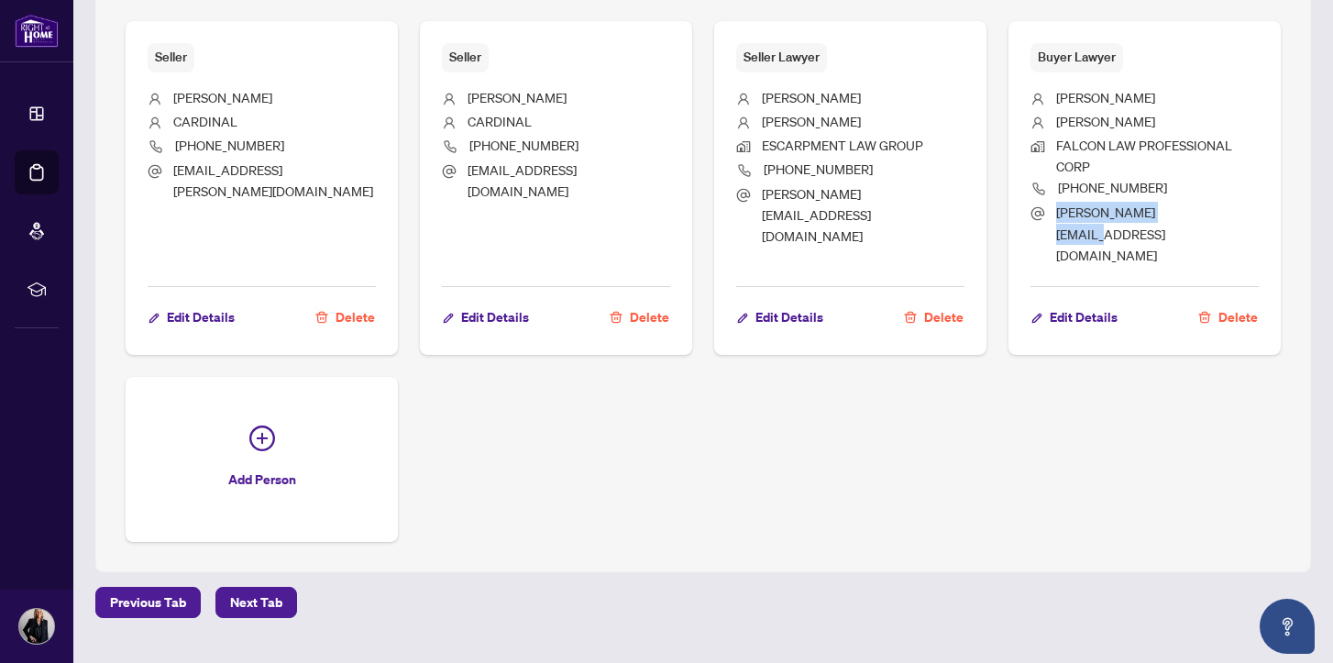
click at [1165, 212] on span "[PERSON_NAME][EMAIL_ADDRESS][DOMAIN_NAME]" at bounding box center [1110, 234] width 109 height 60
click at [1089, 303] on span "Edit Details" at bounding box center [1084, 317] width 68 height 29
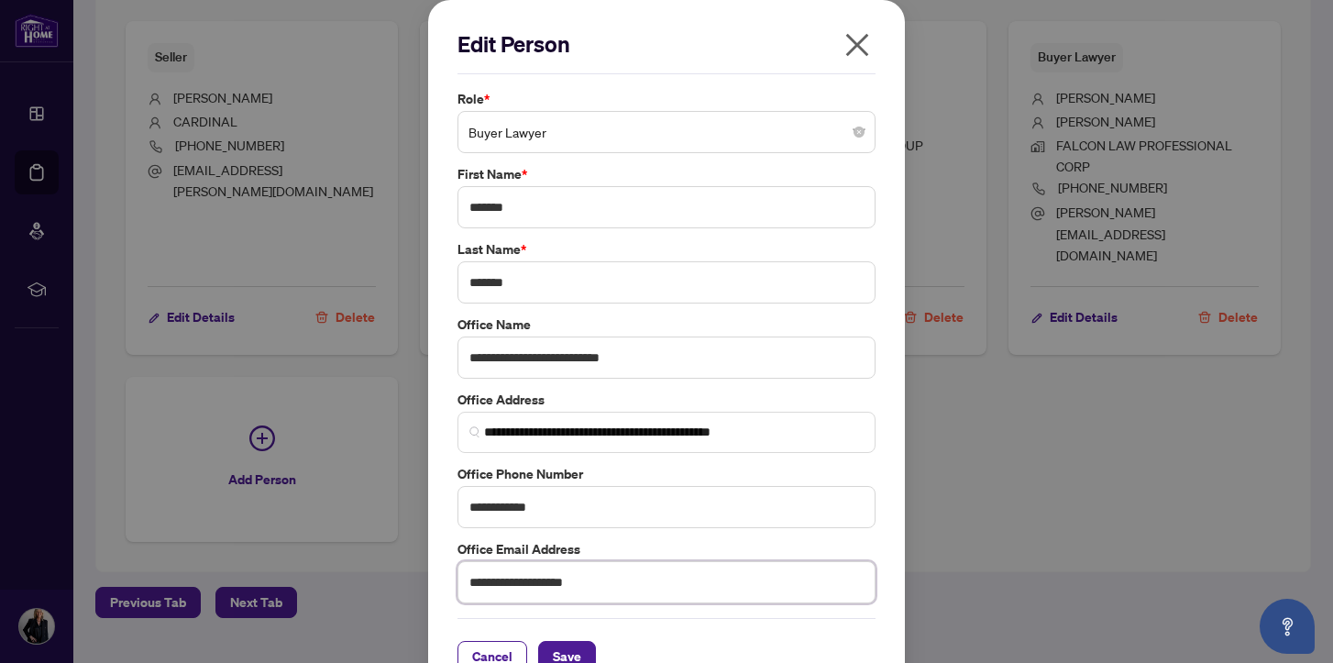
click at [584, 580] on input "**********" at bounding box center [667, 582] width 418 height 42
type input "**********"
click at [553, 652] on span "Save" at bounding box center [567, 656] width 28 height 29
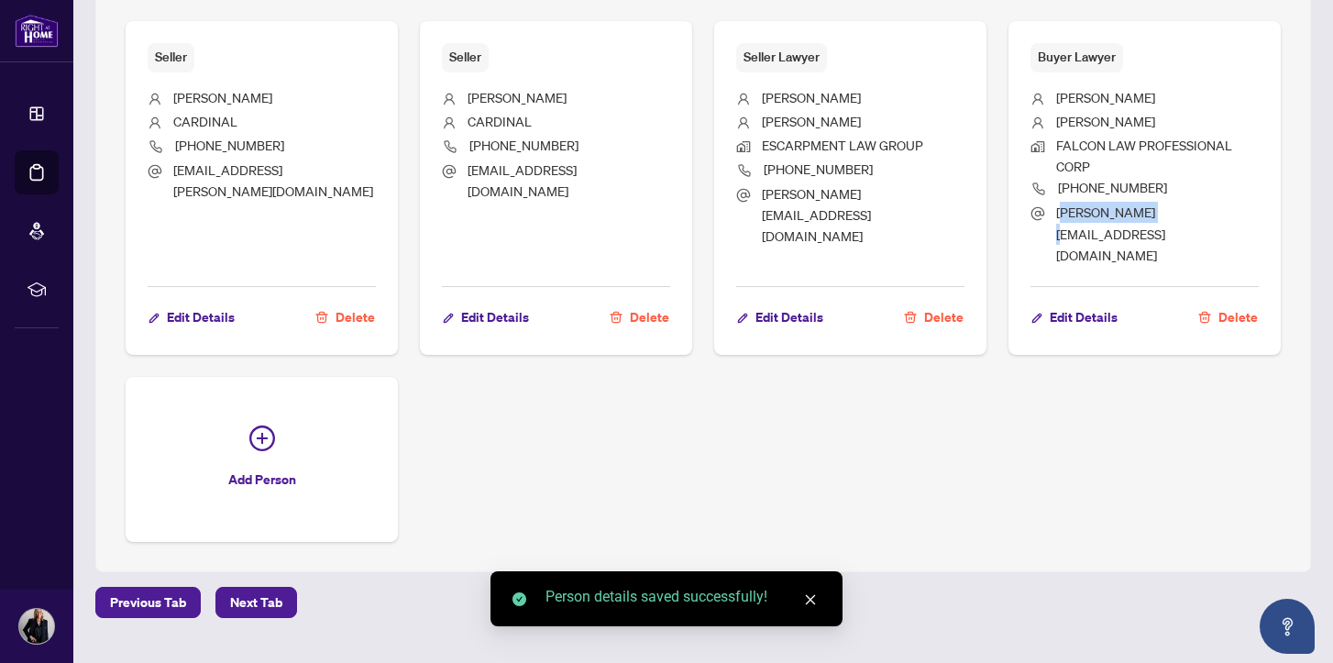
drag, startPoint x: 1053, startPoint y: 213, endPoint x: 1169, endPoint y: 219, distance: 116.6
click at [1168, 220] on span "[PERSON_NAME][EMAIL_ADDRESS][DOMAIN_NAME]" at bounding box center [1157, 234] width 203 height 64
click at [1066, 231] on ul "[PERSON_NAME] FALCON LAW PROFESSIONAL CORP [PHONE_NUMBER] [PERSON_NAME][EMAIL_A…" at bounding box center [1145, 173] width 228 height 202
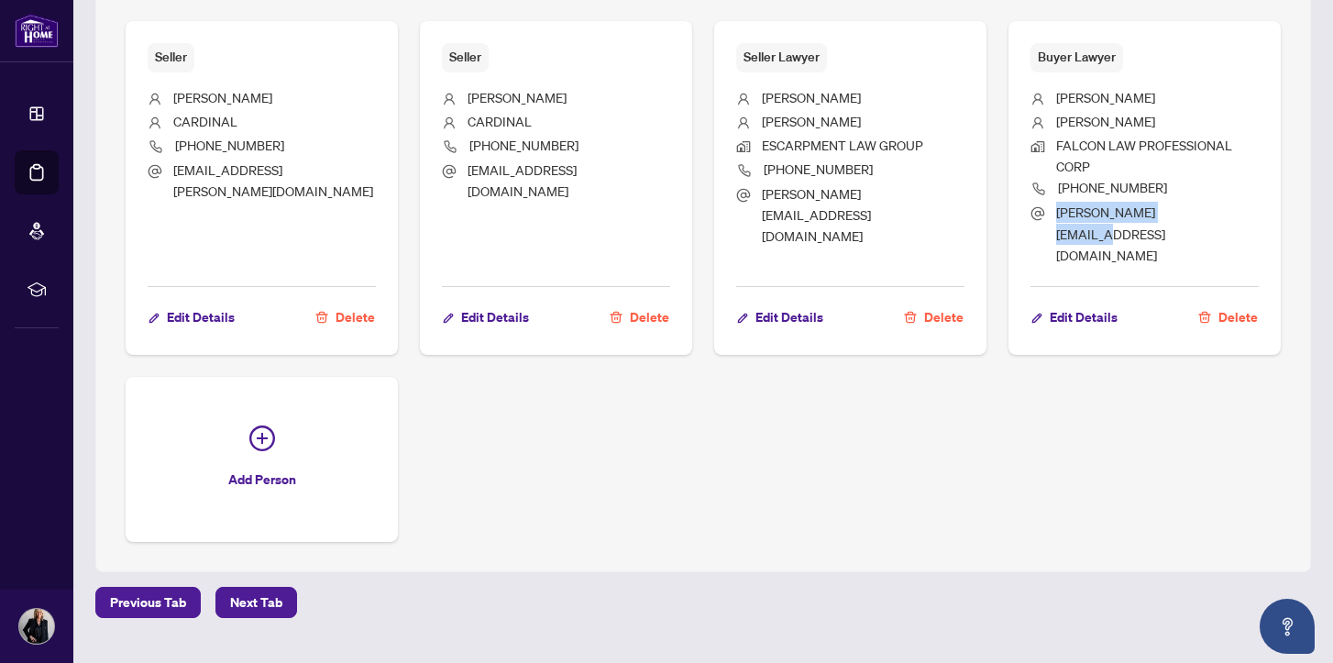
drag, startPoint x: 1047, startPoint y: 212, endPoint x: 1260, endPoint y: 214, distance: 212.7
click at [1264, 213] on div "Buyer Lawyer [PERSON_NAME] FALCON LAW PROFESSIONAL CORP [PHONE_NUMBER] [PERSON_…" at bounding box center [1145, 188] width 272 height 334
copy span "[PERSON_NAME][EMAIL_ADDRESS][DOMAIN_NAME]"
